Goal: Task Accomplishment & Management: Use online tool/utility

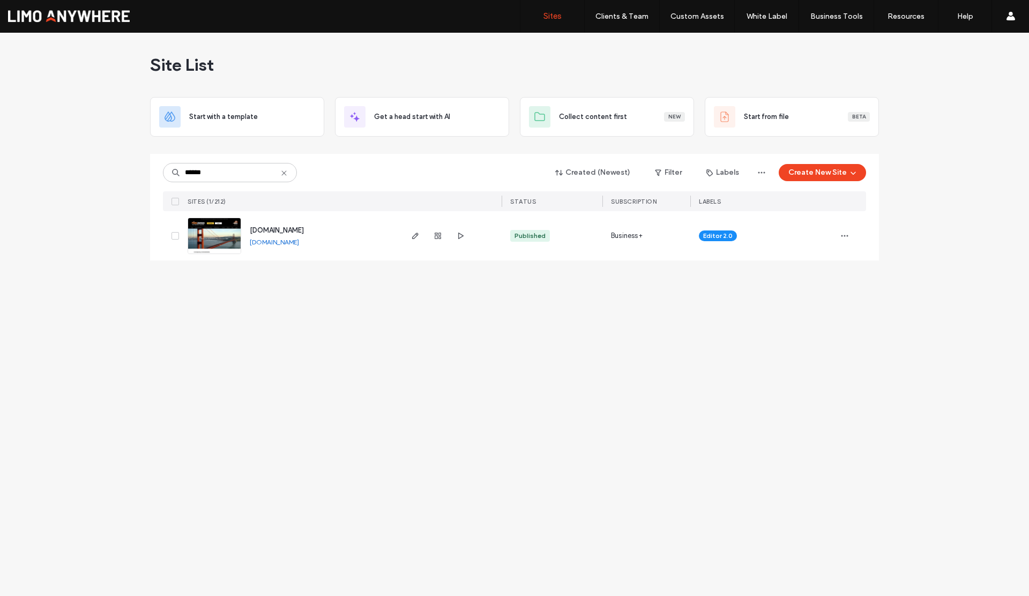
type input "******"
click at [414, 233] on icon "button" at bounding box center [415, 236] width 9 height 9
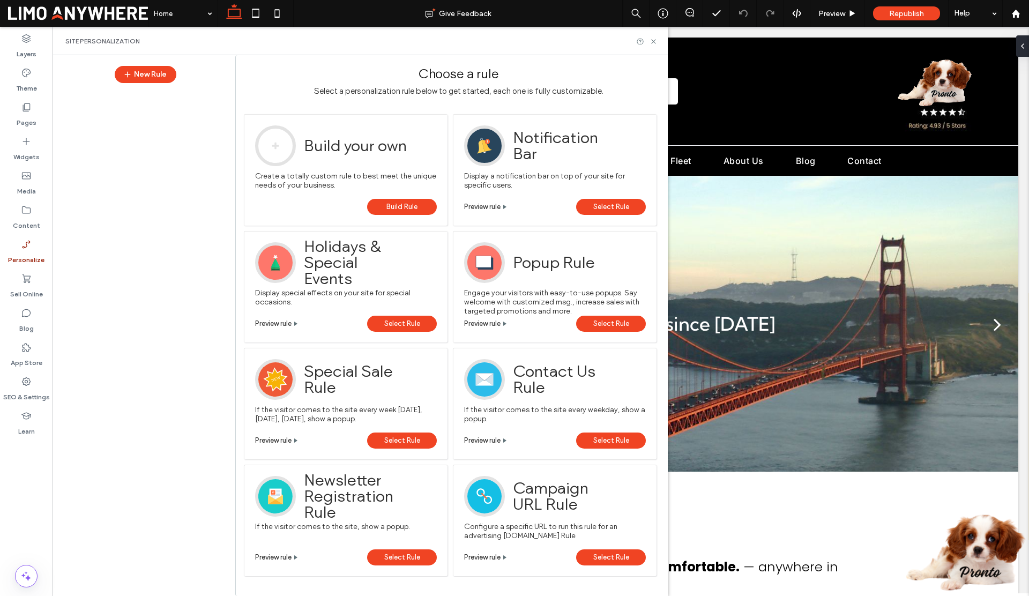
click at [400, 209] on span "Build Rule" at bounding box center [402, 207] width 31 height 16
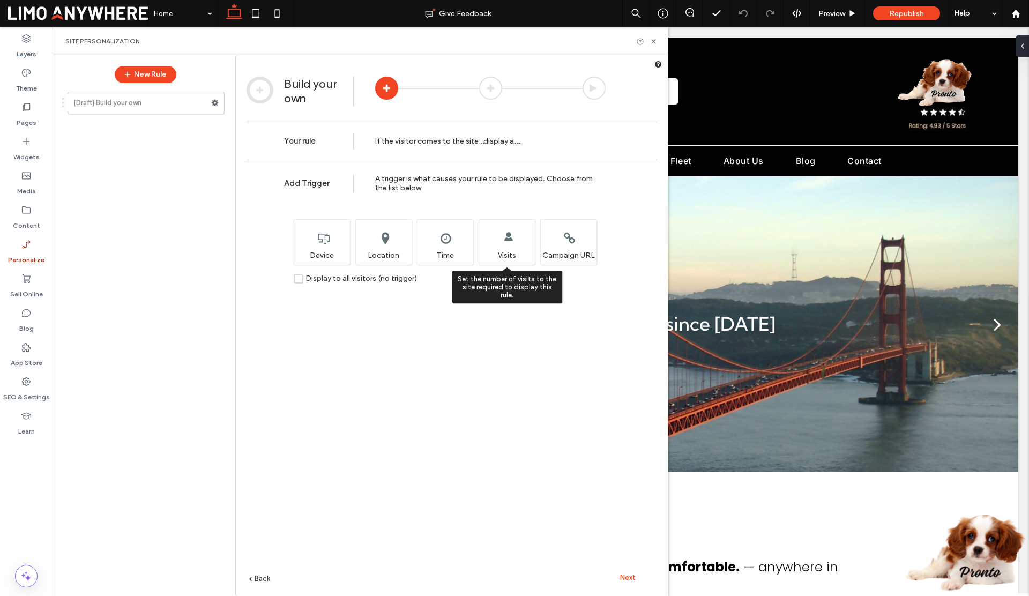
click at [511, 248] on div "Set the number of visits to the site required to display this rule. Visits" at bounding box center [507, 242] width 56 height 46
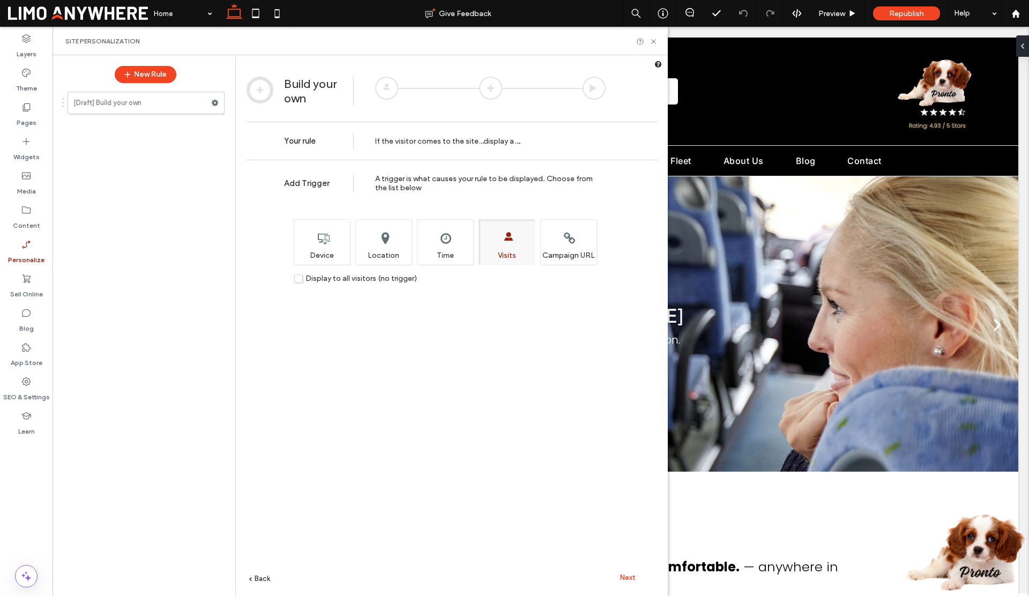
click at [621, 575] on span "Next" at bounding box center [628, 578] width 16 height 8
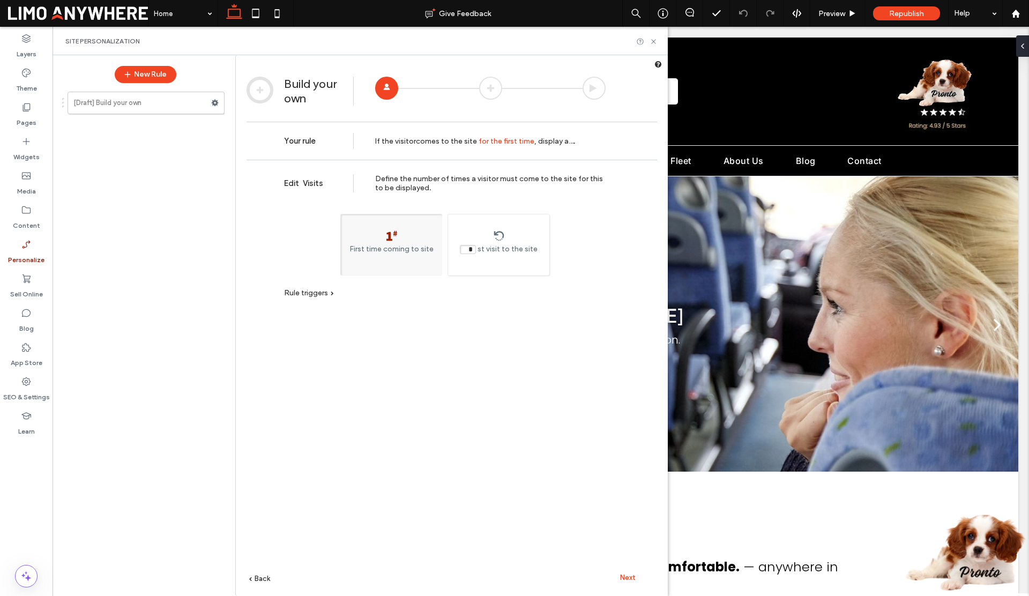
drag, startPoint x: 466, startPoint y: 248, endPoint x: 480, endPoint y: 248, distance: 14.5
click at [480, 248] on div "* st visit to the site" at bounding box center [498, 243] width 101 height 24
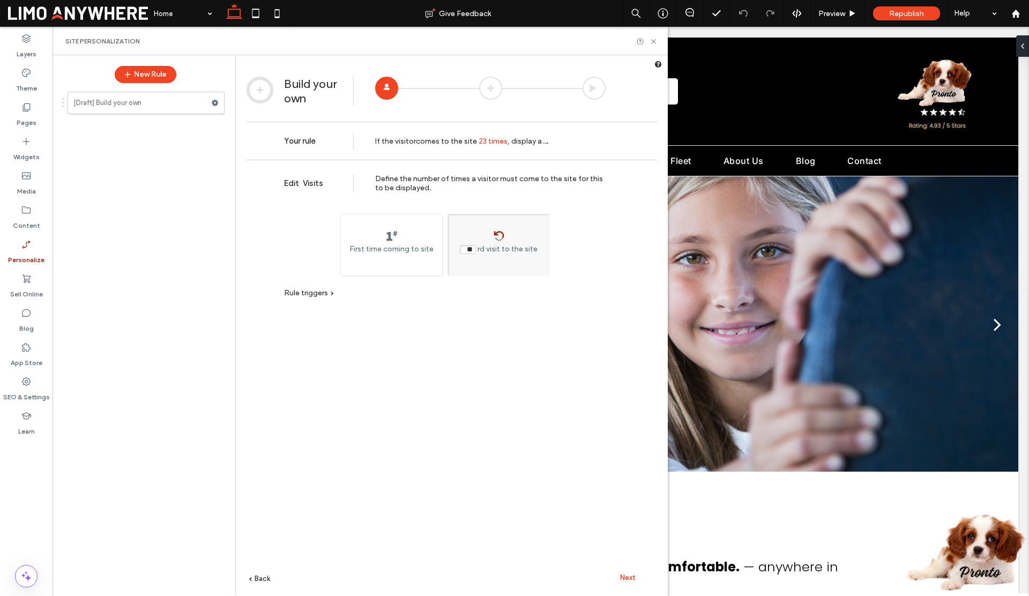
click at [456, 288] on div "Rule triggers Device Location Time Visits Campaign URL No trigger" at bounding box center [445, 297] width 322 height 29
drag, startPoint x: 465, startPoint y: 248, endPoint x: 478, endPoint y: 248, distance: 12.3
click at [478, 248] on div "** rd visit to the site" at bounding box center [498, 243] width 101 height 24
type input "*"
click at [464, 297] on div "Rule triggers Device Location Time Visits Campaign URL No trigger" at bounding box center [445, 297] width 322 height 29
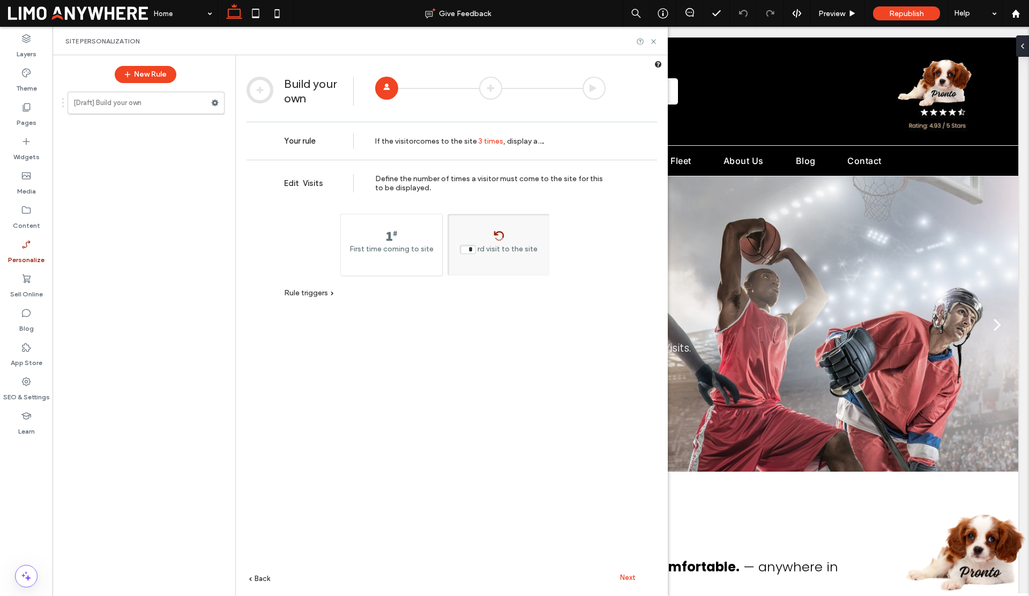
click at [321, 293] on span "Rule triggers" at bounding box center [306, 292] width 44 height 9
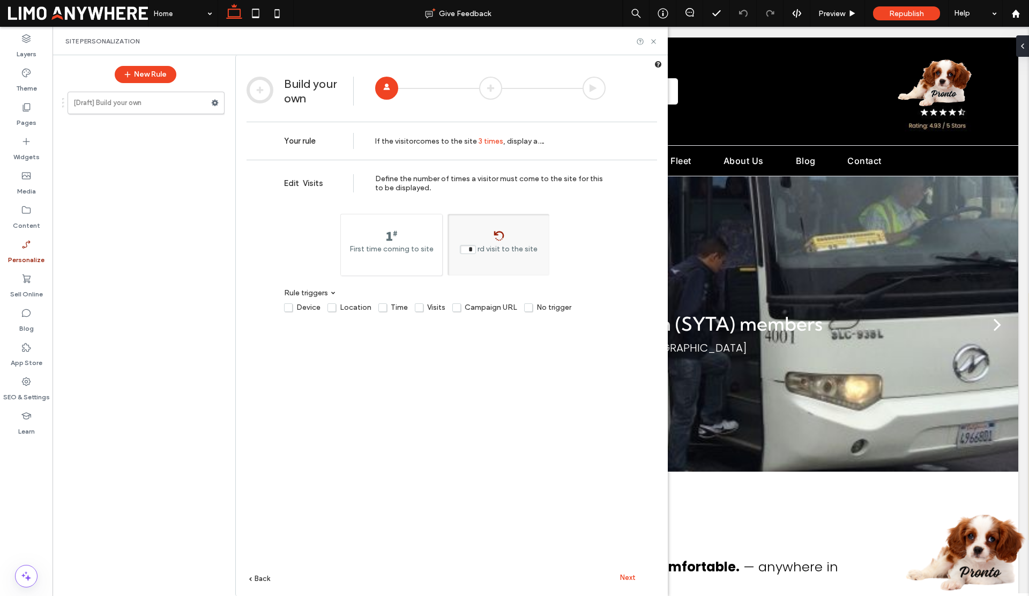
click at [625, 577] on span "Next" at bounding box center [628, 578] width 16 height 8
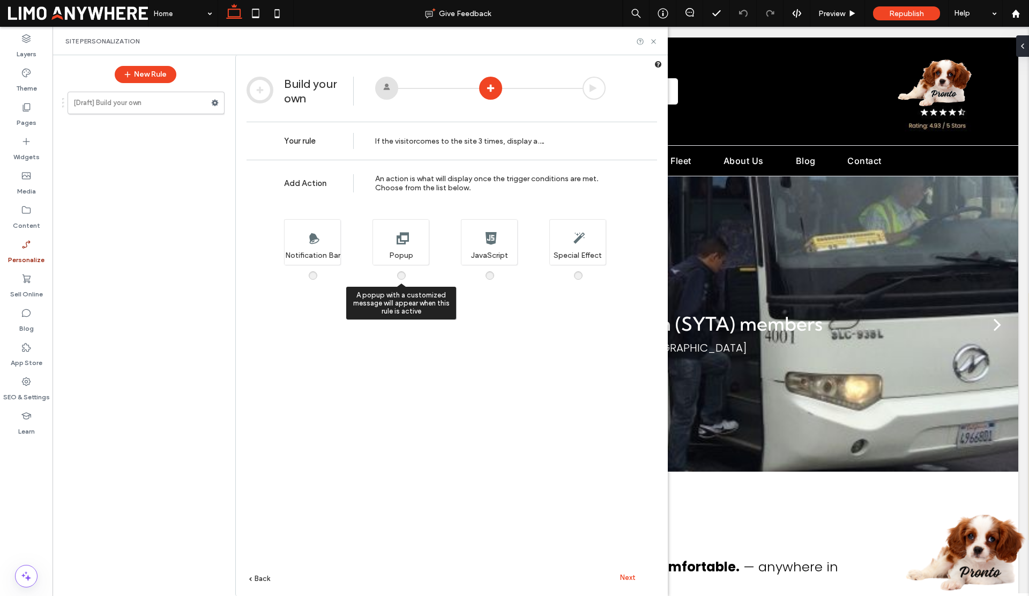
click at [408, 270] on span at bounding box center [408, 270] width 0 height 0
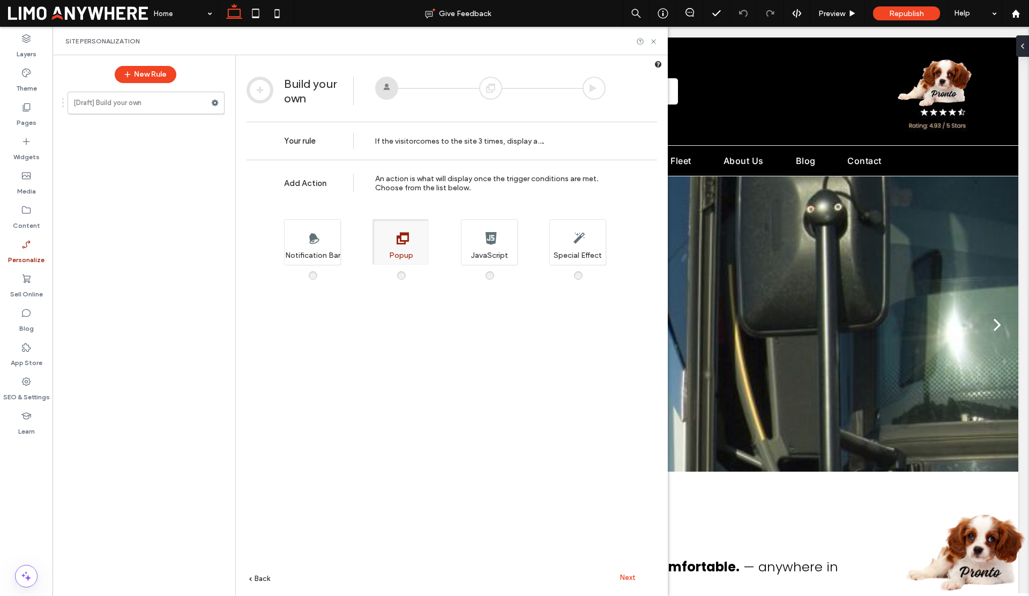
click at [624, 575] on span "Next" at bounding box center [628, 578] width 16 height 8
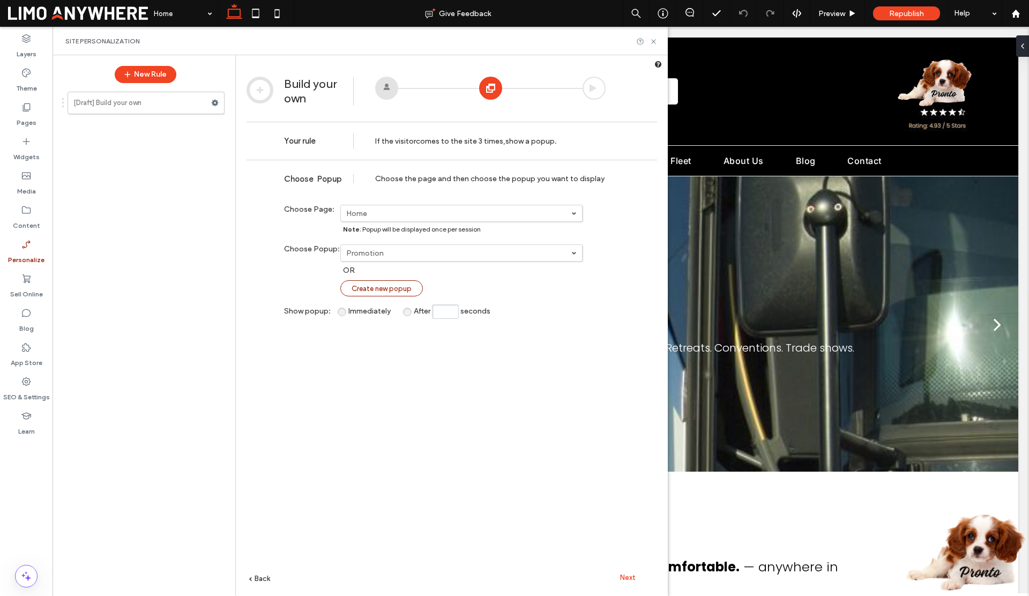
click at [375, 290] on span "Create new popup" at bounding box center [382, 289] width 60 height 8
